Goal: Check status: Check status

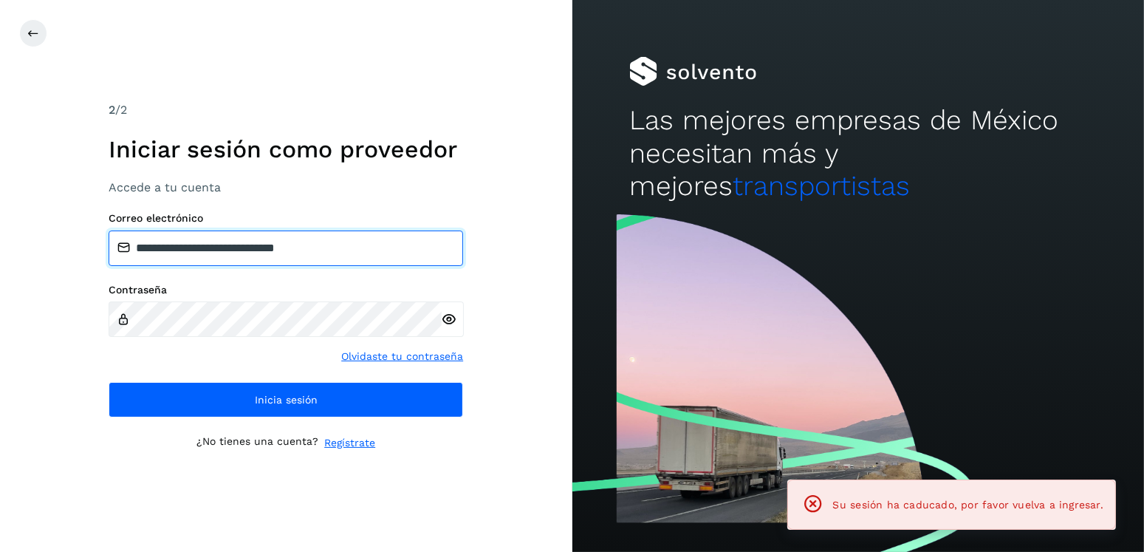
drag, startPoint x: 334, startPoint y: 250, endPoint x: 211, endPoint y: 253, distance: 123.3
click at [211, 253] on input "**********" at bounding box center [286, 247] width 354 height 35
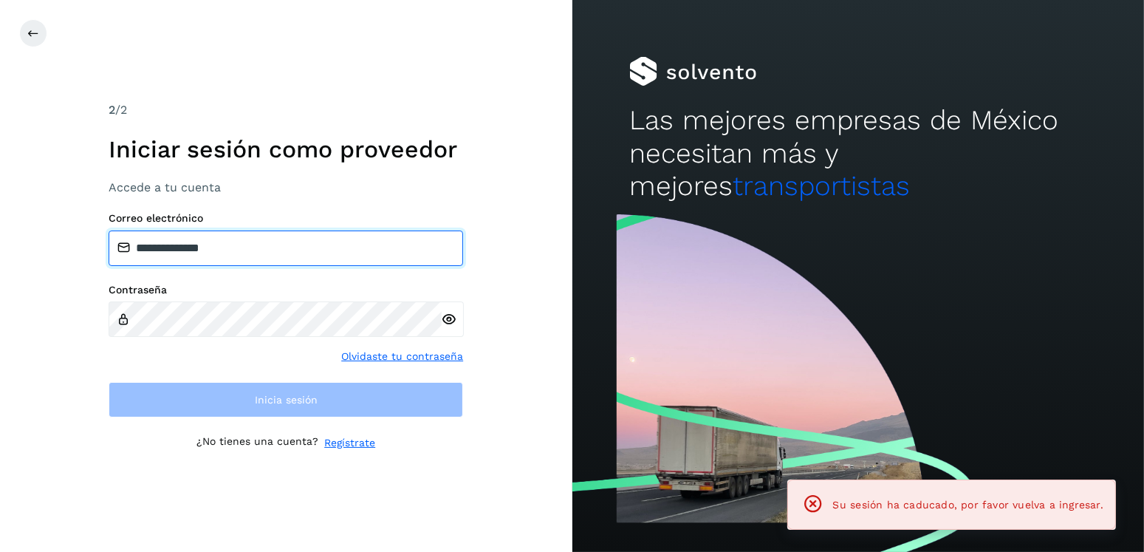
type input "**********"
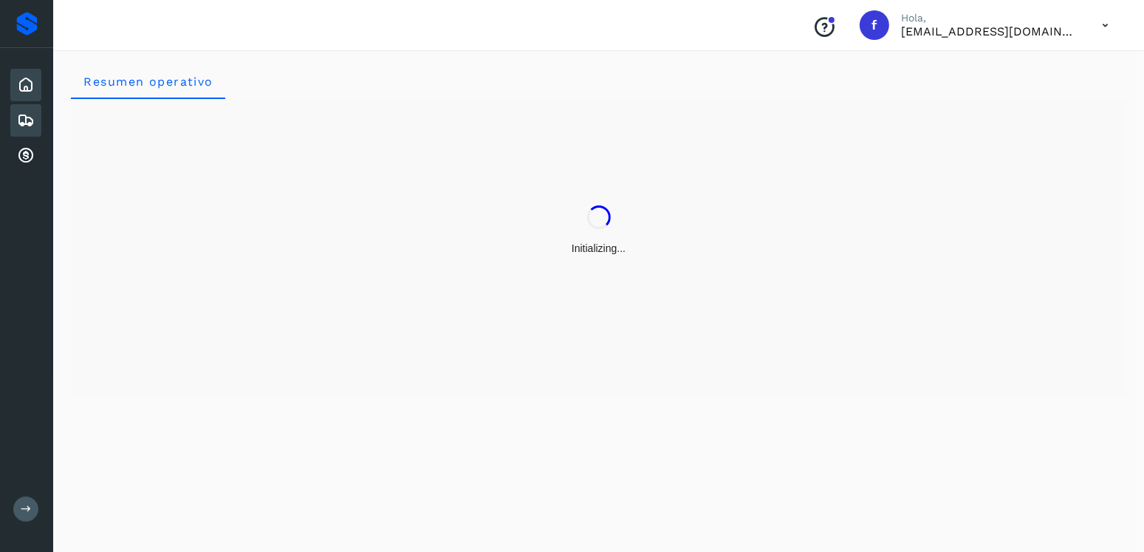
click at [28, 111] on icon at bounding box center [26, 120] width 18 height 18
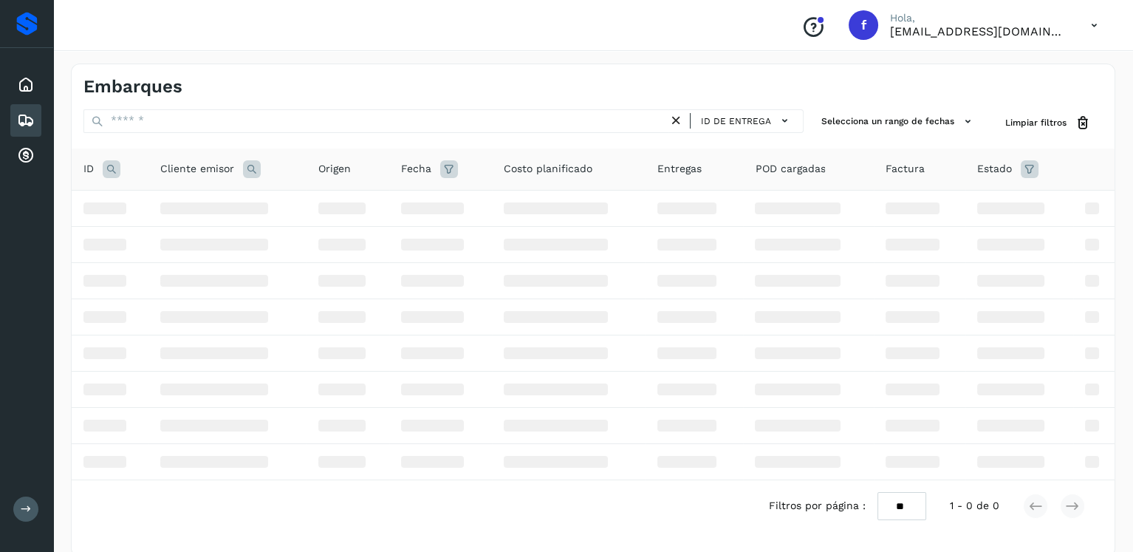
click at [30, 120] on icon at bounding box center [26, 120] width 18 height 18
click at [32, 84] on icon at bounding box center [26, 85] width 18 height 18
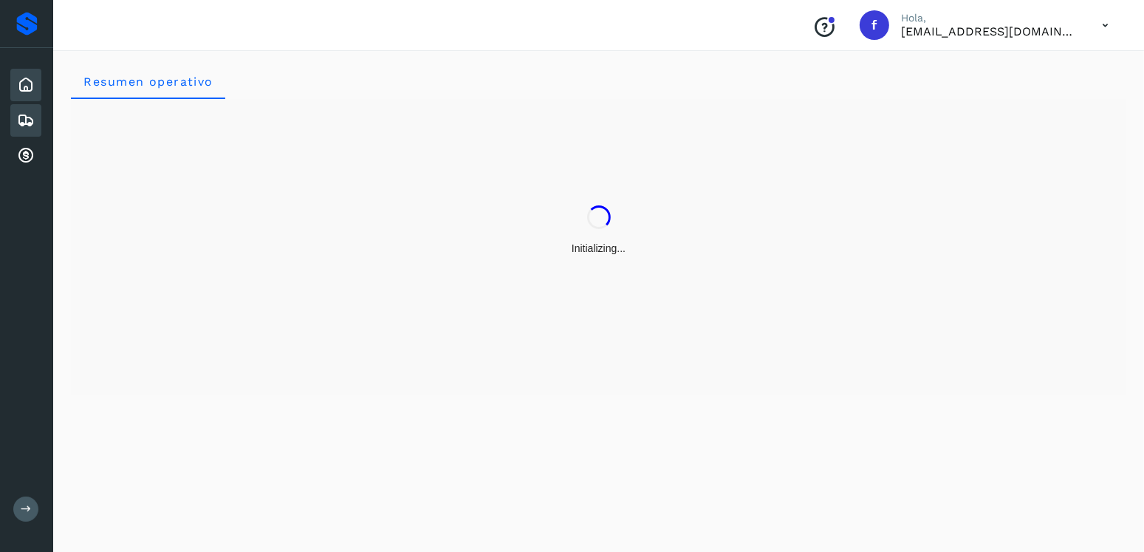
click at [32, 112] on icon at bounding box center [26, 120] width 18 height 18
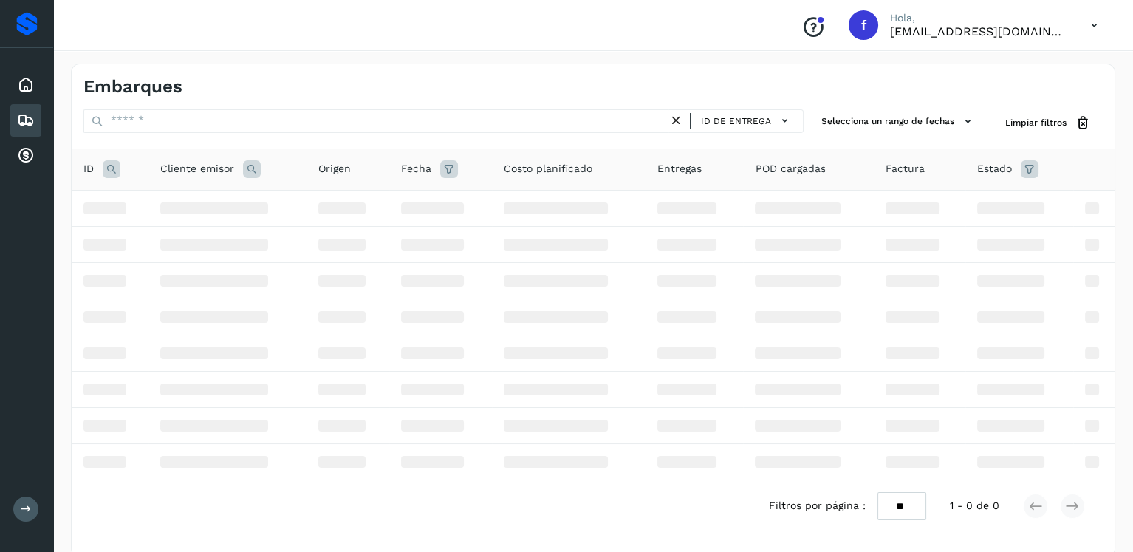
click at [117, 170] on icon at bounding box center [112, 169] width 18 height 18
click at [422, 157] on th "Fecha" at bounding box center [440, 169] width 103 height 42
click at [631, 216] on td at bounding box center [569, 208] width 154 height 36
click at [634, 222] on td at bounding box center [569, 208] width 154 height 36
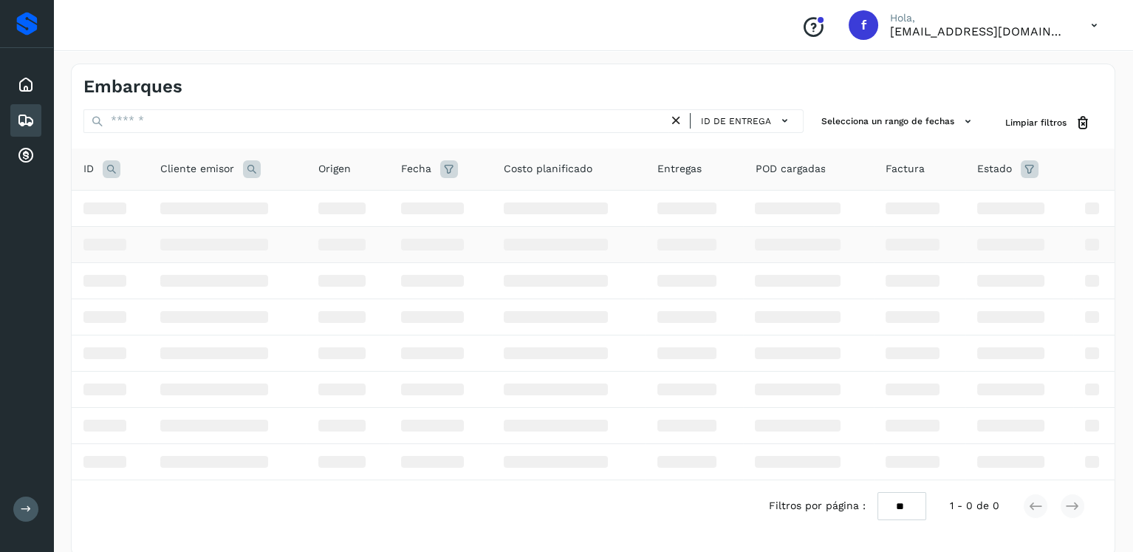
click at [636, 229] on td at bounding box center [569, 244] width 154 height 36
click at [636, 231] on td at bounding box center [569, 244] width 154 height 36
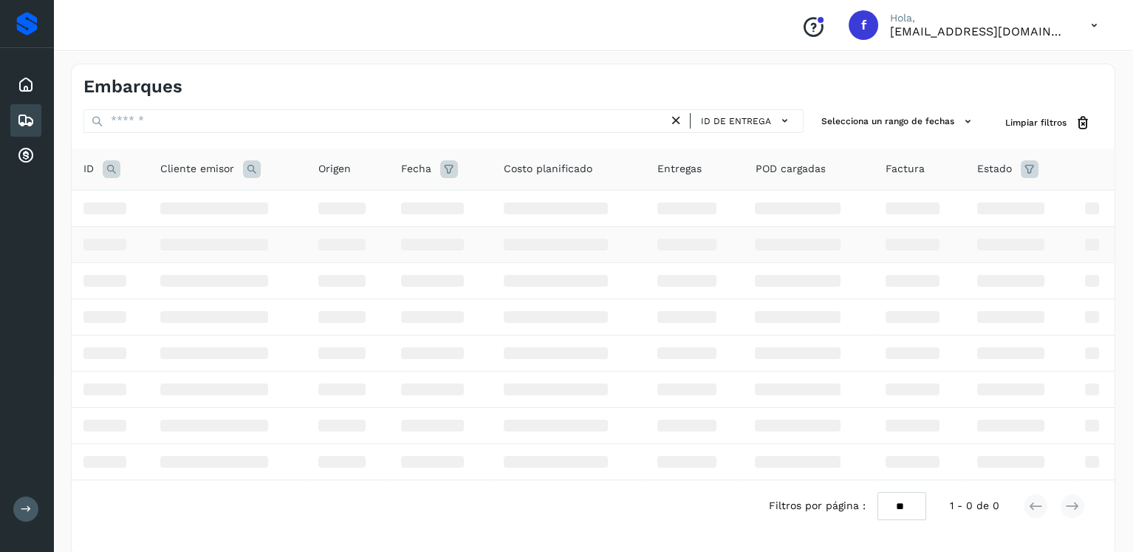
click at [636, 231] on td at bounding box center [569, 244] width 154 height 36
click at [217, 313] on div at bounding box center [213, 317] width 107 height 12
click at [104, 158] on th "ID" at bounding box center [110, 169] width 77 height 42
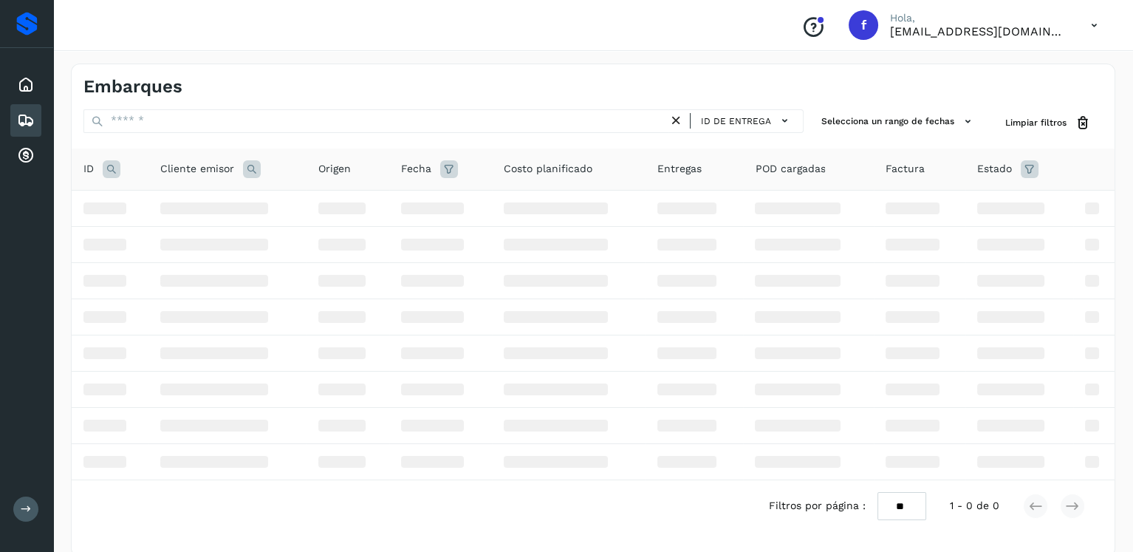
click at [117, 176] on icon at bounding box center [112, 169] width 18 height 18
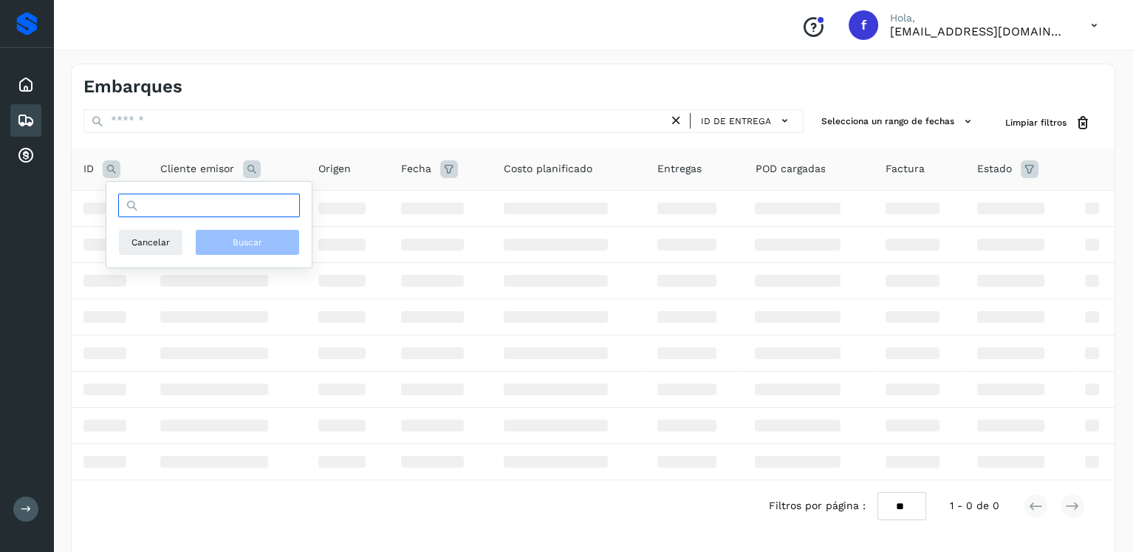
click at [202, 207] on input "text" at bounding box center [209, 205] width 182 height 24
click at [37, 125] on div "Embarques" at bounding box center [25, 120] width 31 height 32
click at [24, 78] on icon at bounding box center [26, 85] width 18 height 18
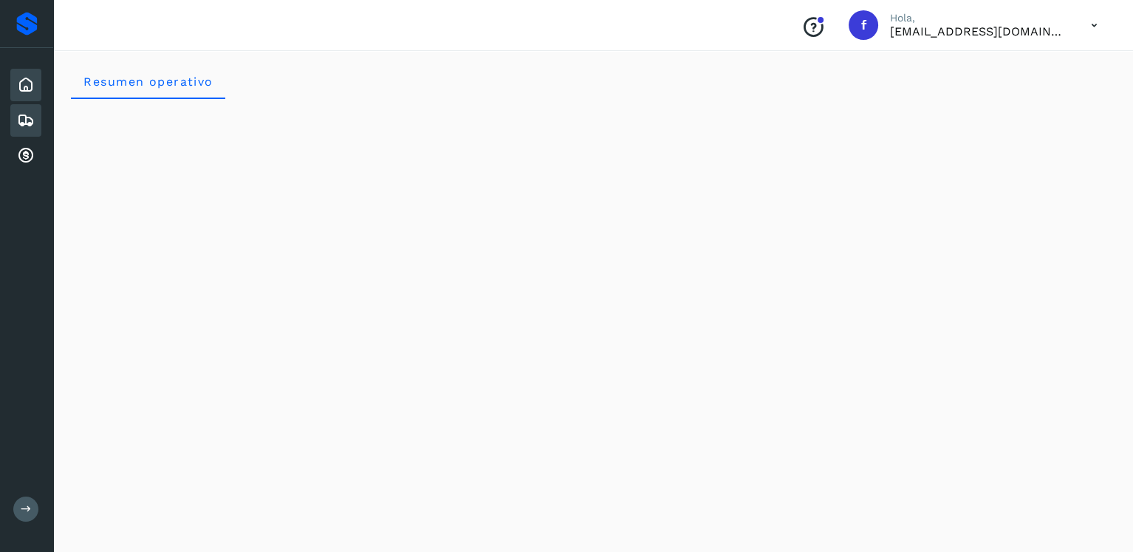
click at [23, 107] on div "Embarques" at bounding box center [25, 120] width 31 height 32
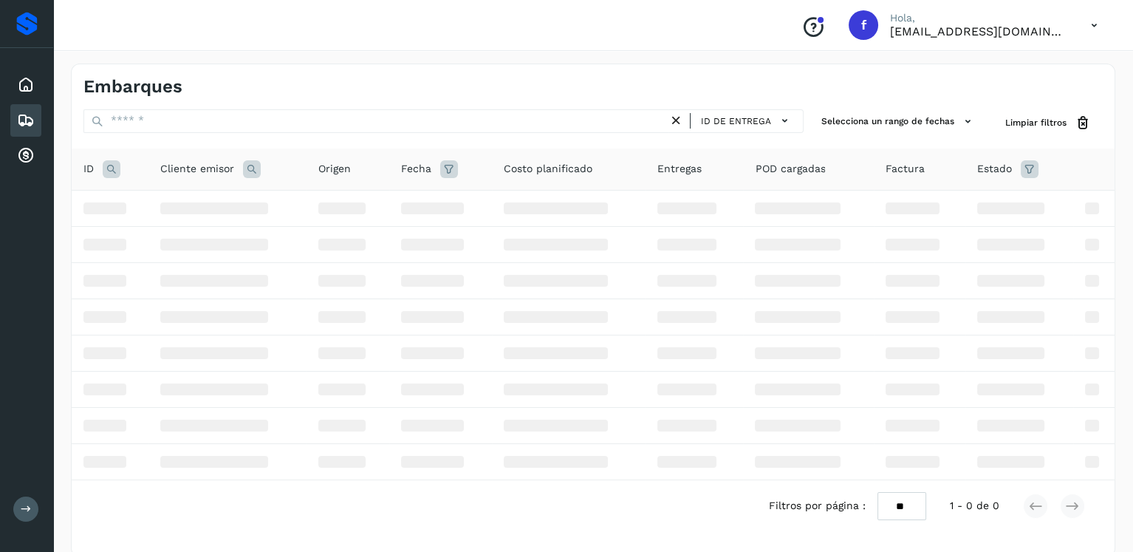
click at [107, 164] on icon at bounding box center [112, 169] width 18 height 18
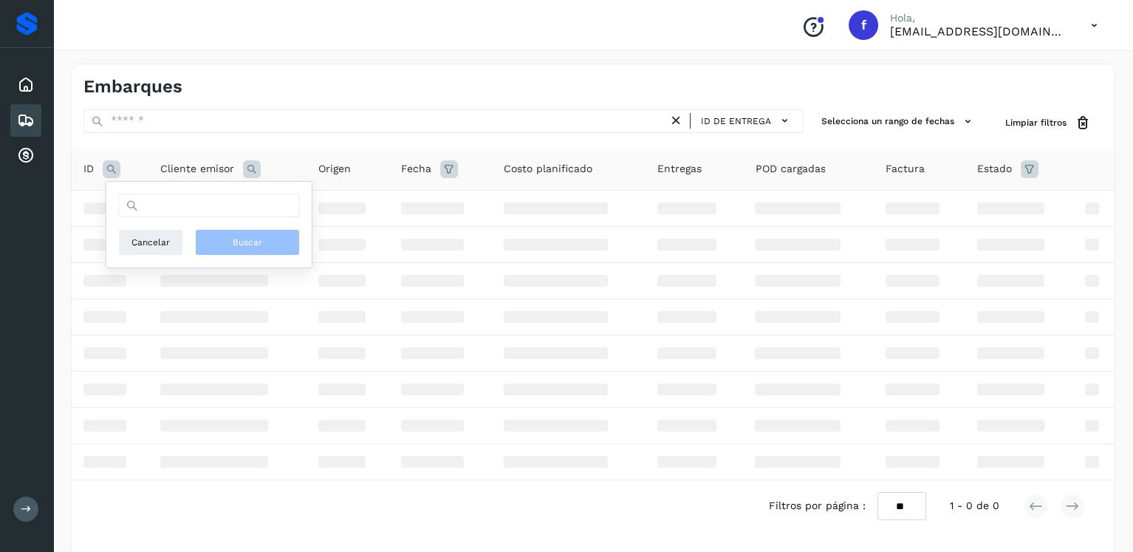
click at [107, 164] on icon at bounding box center [112, 169] width 18 height 18
click at [108, 164] on icon at bounding box center [112, 169] width 18 height 18
click at [675, 284] on div at bounding box center [686, 281] width 59 height 12
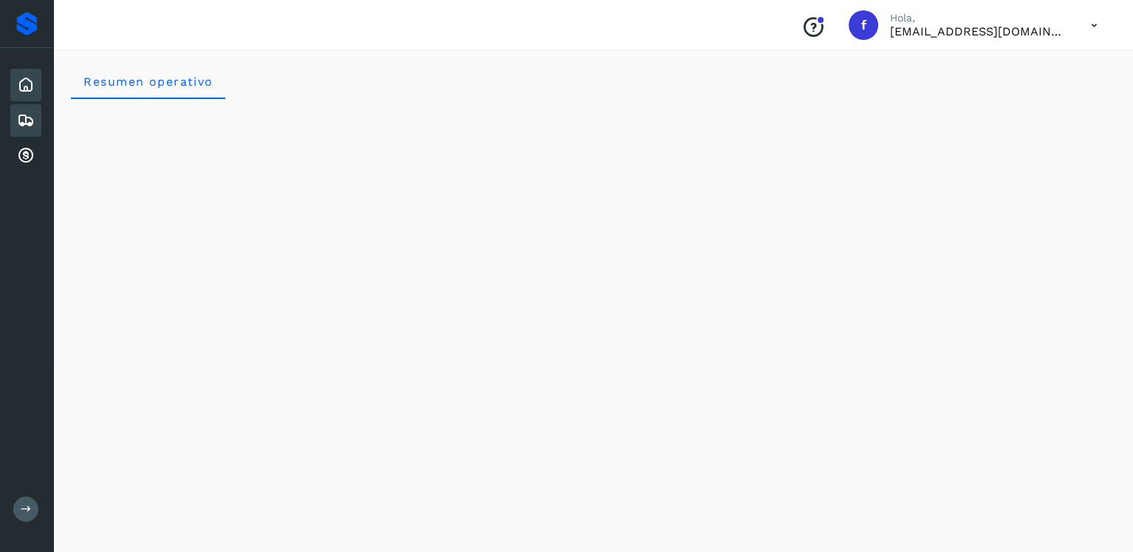
click at [19, 114] on icon at bounding box center [26, 120] width 18 height 18
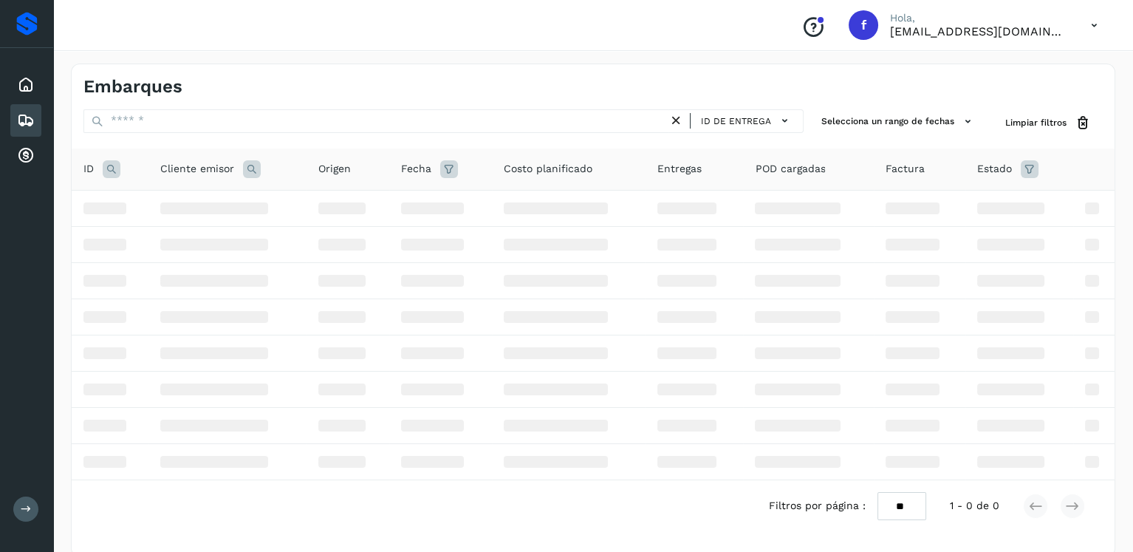
click at [113, 179] on th "ID" at bounding box center [110, 169] width 77 height 42
click at [114, 171] on icon at bounding box center [112, 169] width 18 height 18
click at [114, 170] on icon at bounding box center [112, 169] width 18 height 18
click at [391, 249] on td at bounding box center [440, 244] width 103 height 36
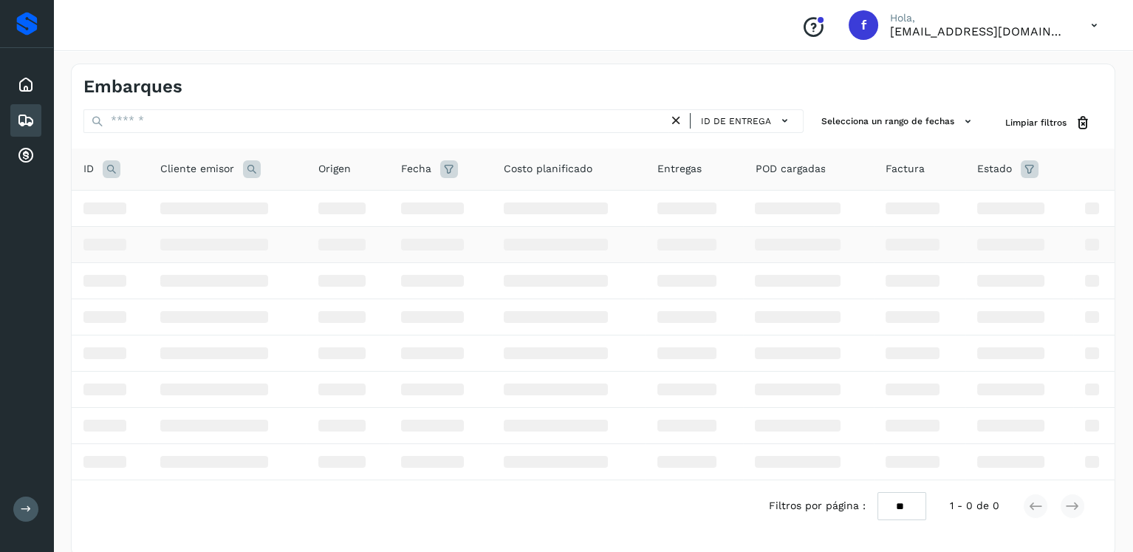
click at [391, 249] on td at bounding box center [440, 244] width 103 height 36
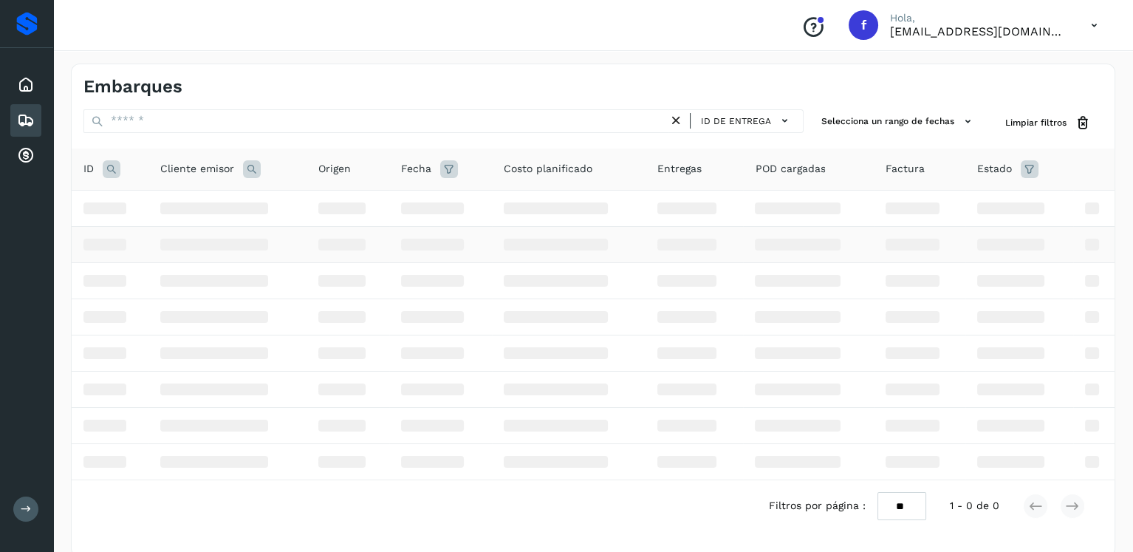
click at [391, 249] on td at bounding box center [440, 244] width 103 height 36
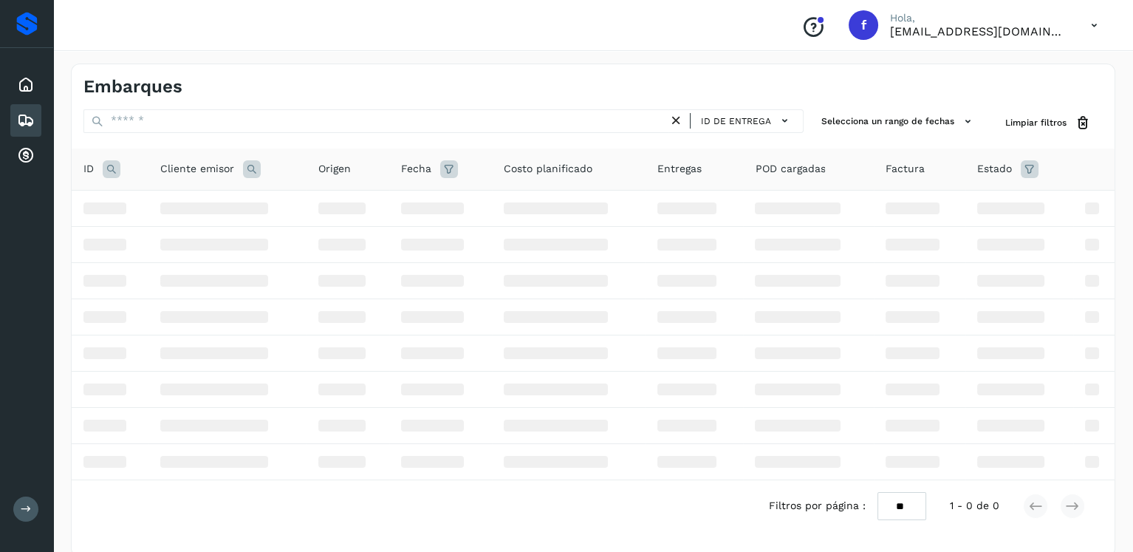
click at [111, 171] on icon at bounding box center [112, 169] width 18 height 18
click at [18, 106] on div "Embarques" at bounding box center [25, 120] width 31 height 32
click at [155, 250] on button "Cancelar" at bounding box center [150, 242] width 65 height 27
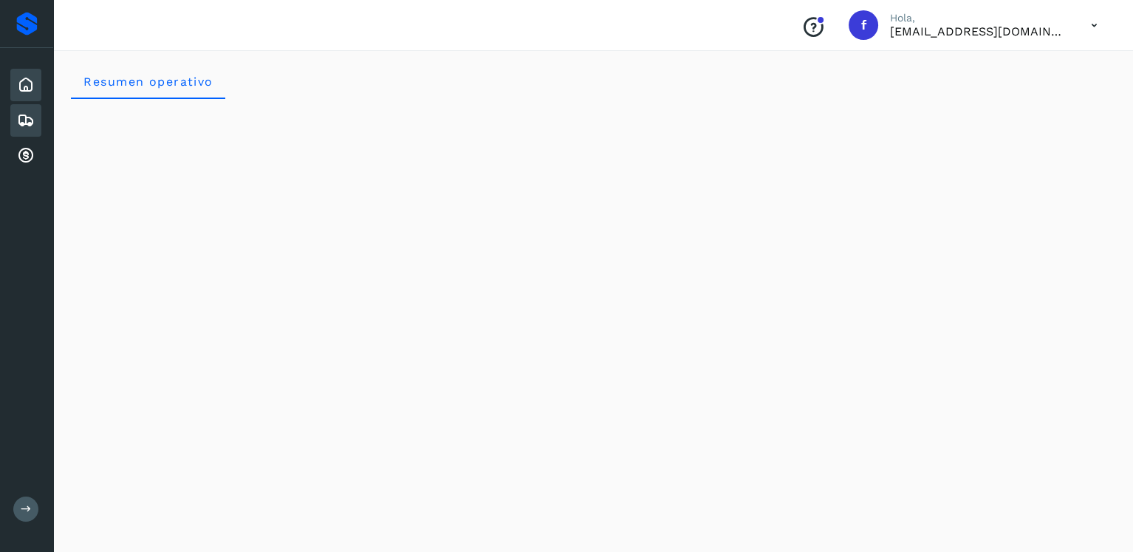
click at [30, 126] on icon at bounding box center [26, 120] width 18 height 18
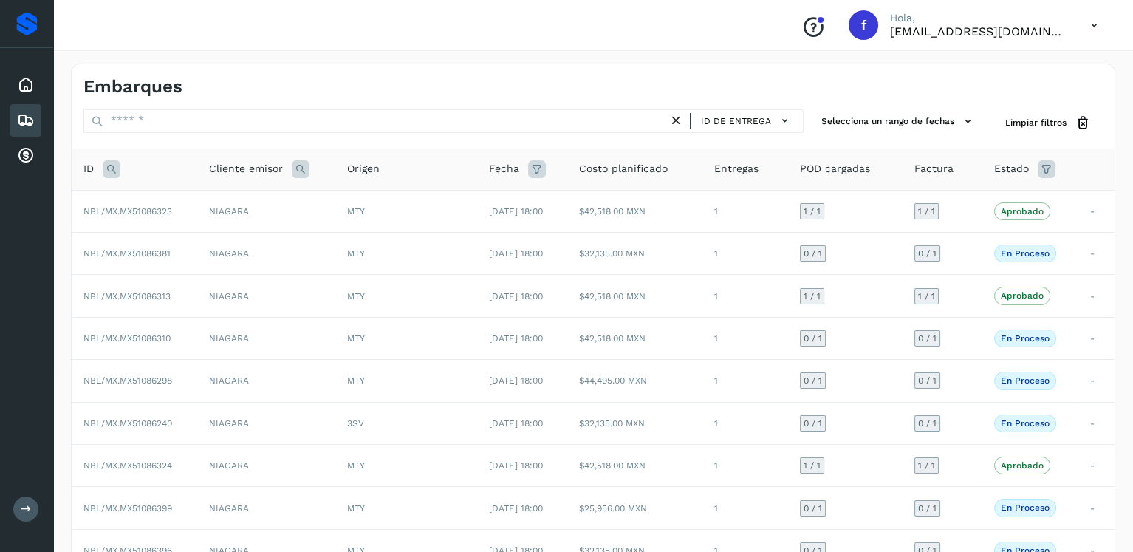
click at [109, 163] on icon at bounding box center [112, 169] width 18 height 18
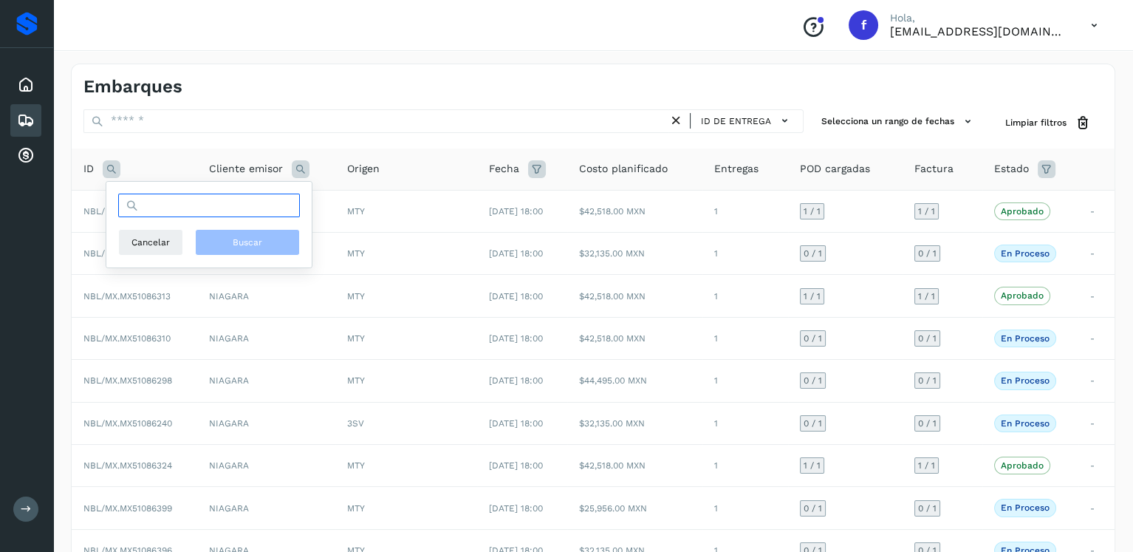
click at [166, 208] on input "text" at bounding box center [209, 205] width 182 height 24
type input "********"
click at [295, 253] on button "Buscar" at bounding box center [247, 242] width 105 height 27
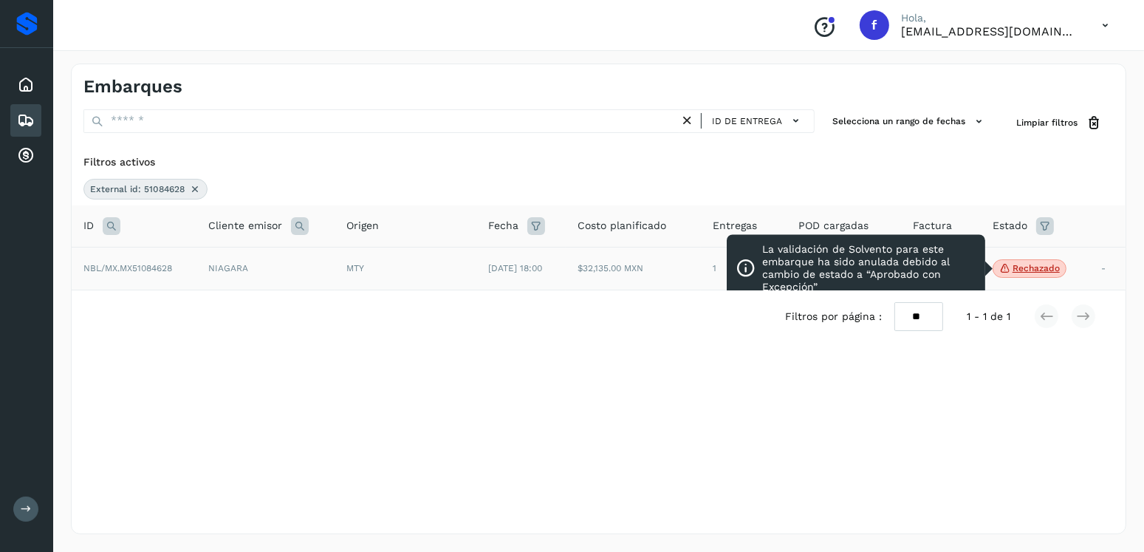
click at [1024, 268] on p "Rechazado" at bounding box center [1035, 268] width 47 height 10
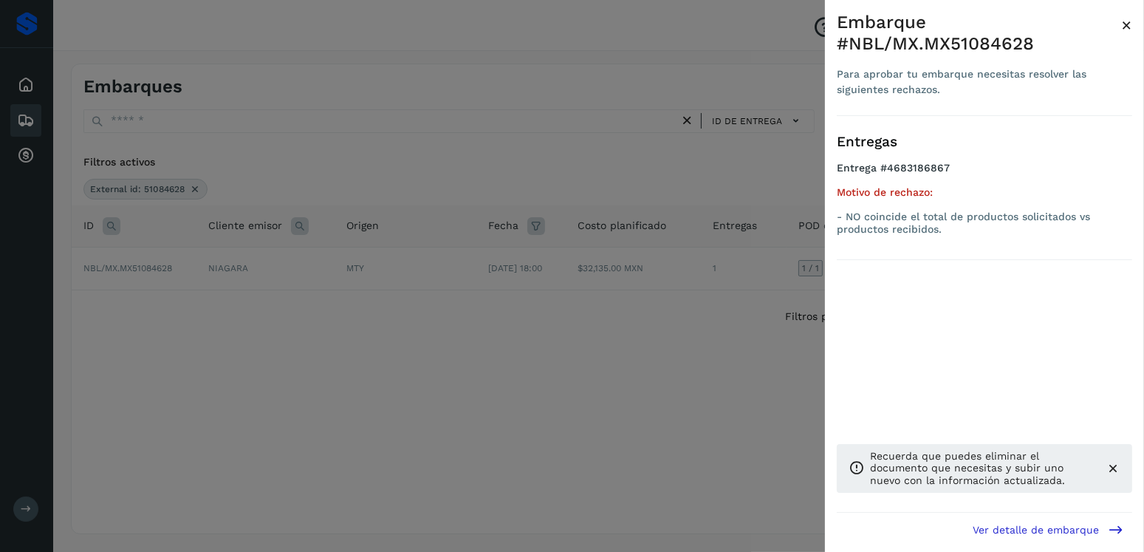
click at [526, 281] on div at bounding box center [572, 276] width 1144 height 552
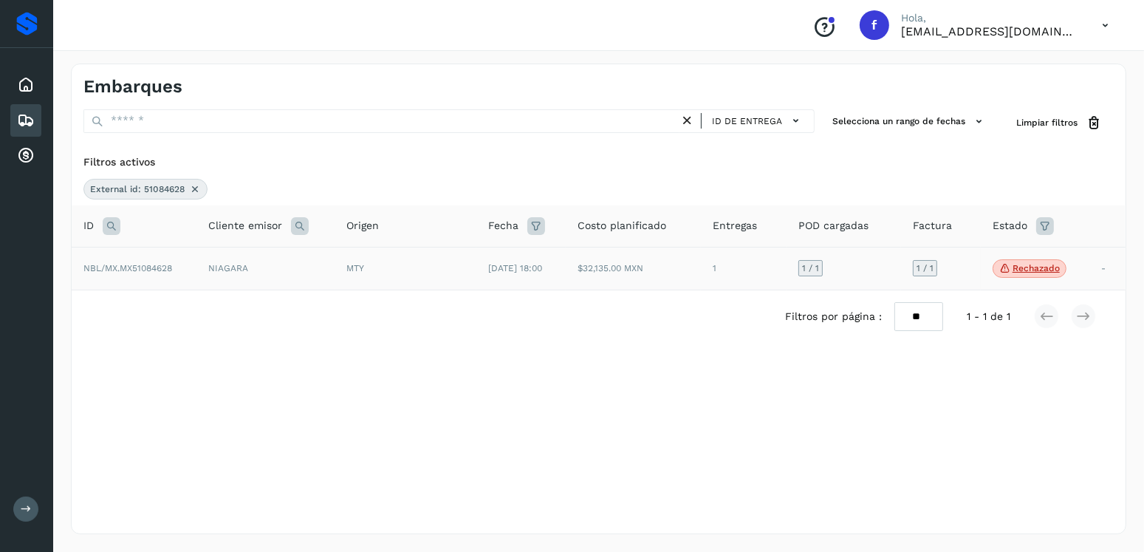
click at [633, 261] on td "$32,135.00 MXN" at bounding box center [633, 269] width 135 height 44
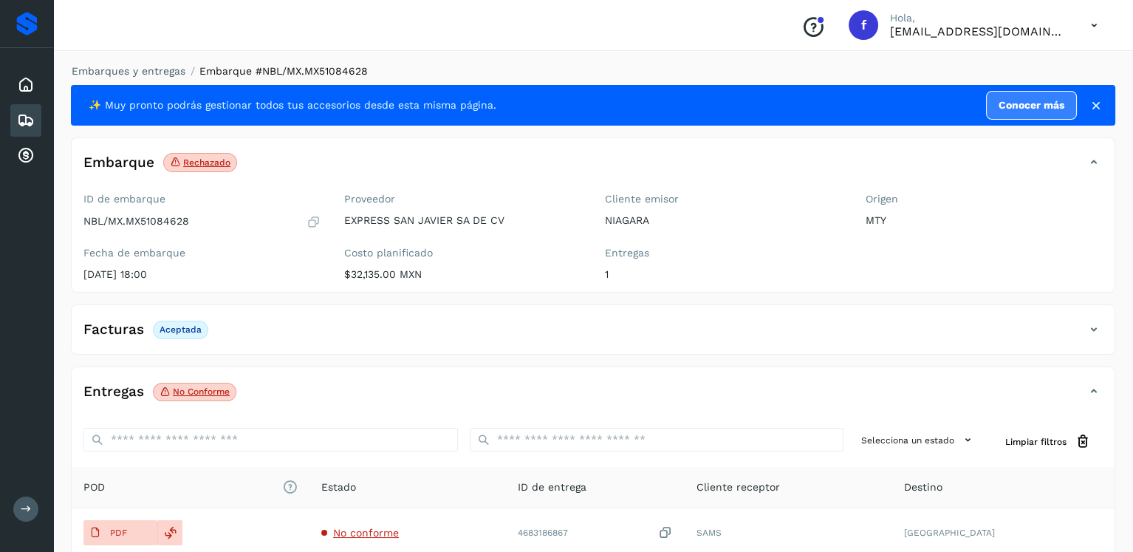
scroll to position [148, 0]
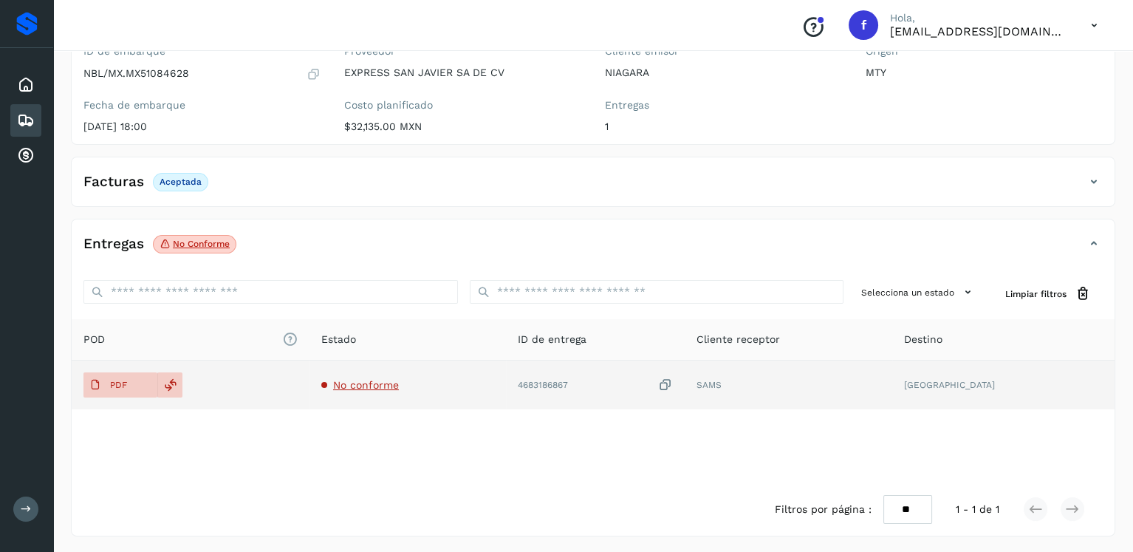
click at [394, 380] on span "No conforme" at bounding box center [366, 385] width 66 height 12
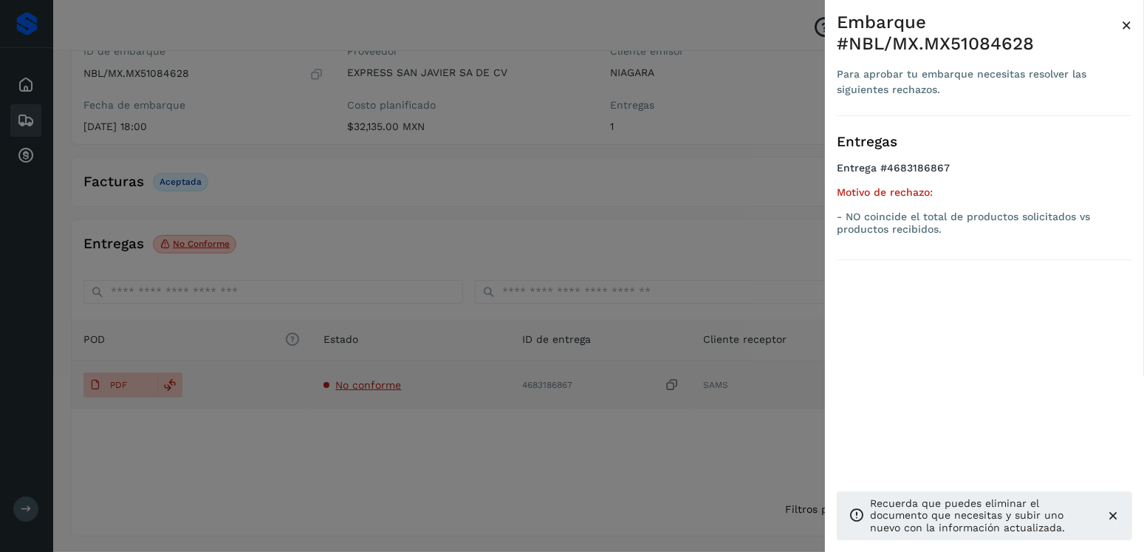
click at [394, 380] on div at bounding box center [572, 276] width 1144 height 552
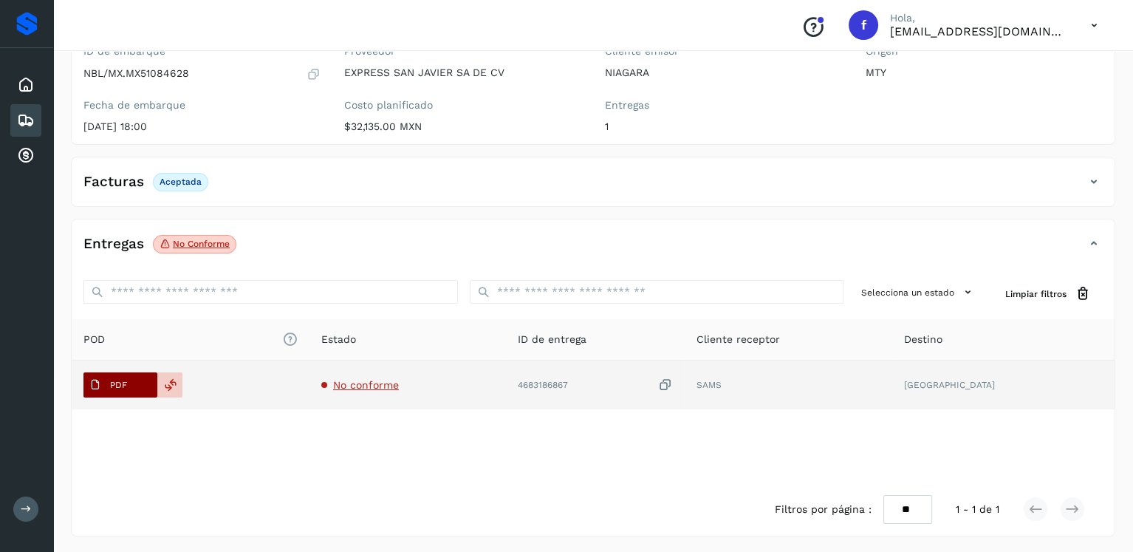
click at [129, 385] on span "PDF" at bounding box center [107, 385] width 49 height 24
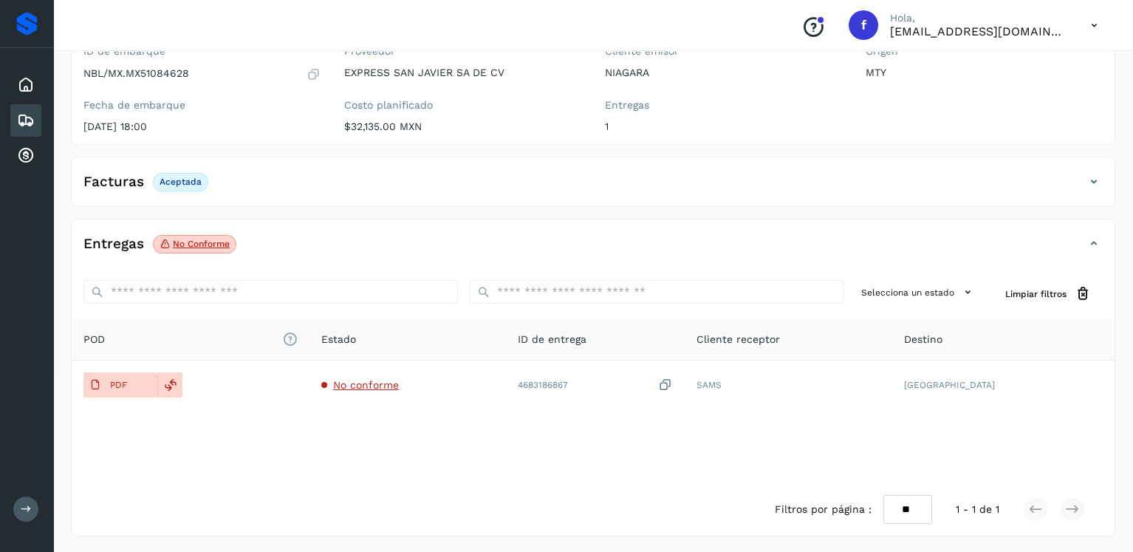
scroll to position [0, 0]
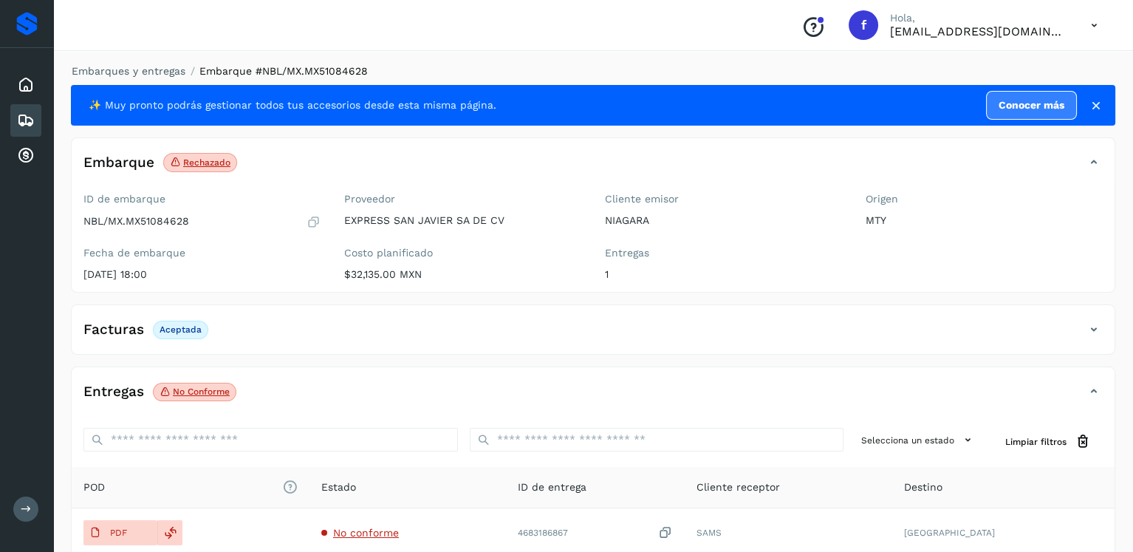
click at [21, 102] on div "Inicio Embarques Cuentas por cobrar" at bounding box center [26, 120] width 53 height 145
click at [21, 107] on div "Embarques" at bounding box center [25, 120] width 31 height 32
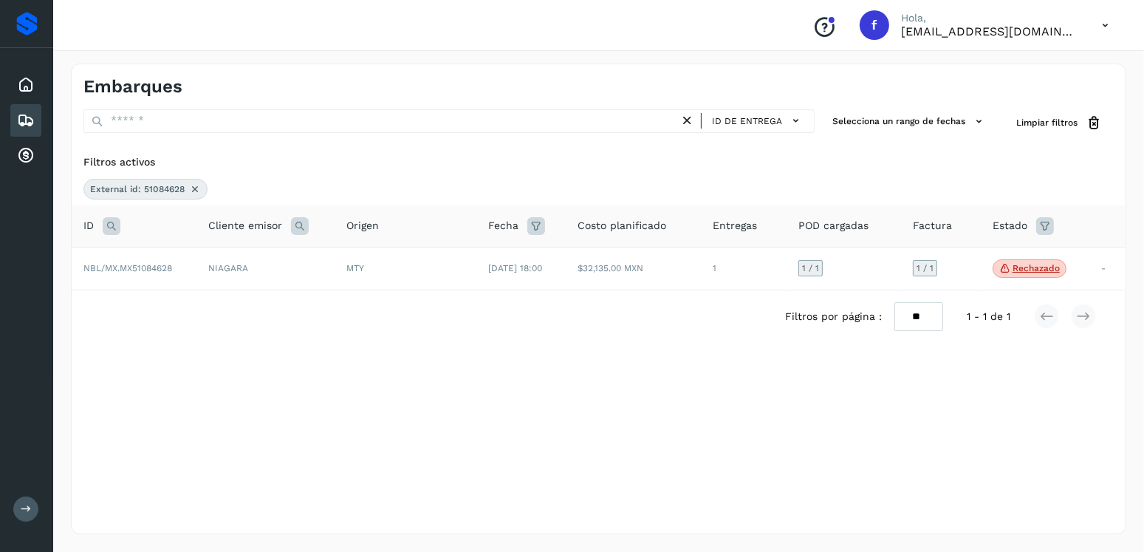
click at [189, 185] on icon at bounding box center [195, 189] width 12 height 12
